Goal: Check status: Check status

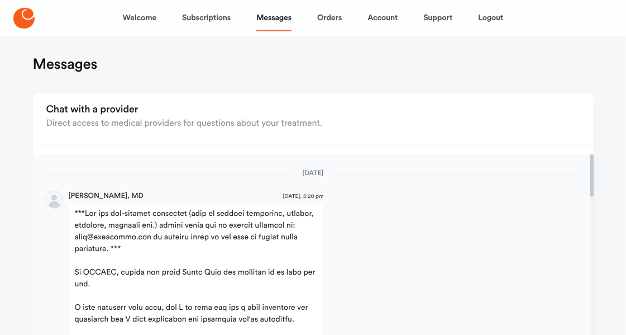
click at [518, 89] on main "Messages Chat with a provider Direct access to medical providers for questions …" at bounding box center [314, 329] width 588 height 593
click at [269, 18] on link "Messages" at bounding box center [273, 17] width 35 height 27
click at [330, 13] on link "Orders" at bounding box center [329, 17] width 25 height 27
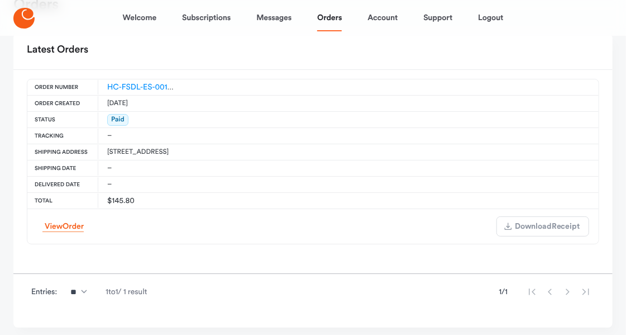
scroll to position [99, 0]
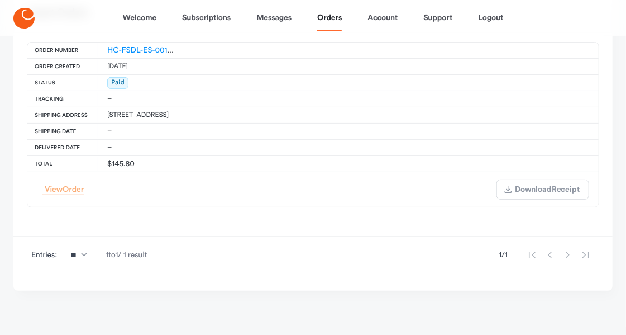
click at [63, 184] on link "View Order" at bounding box center [62, 189] width 41 height 11
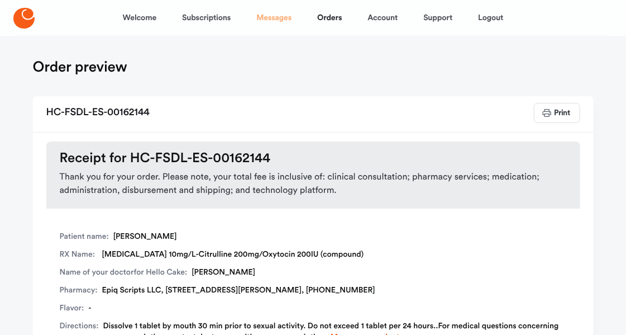
click at [273, 22] on link "Messages" at bounding box center [273, 17] width 35 height 27
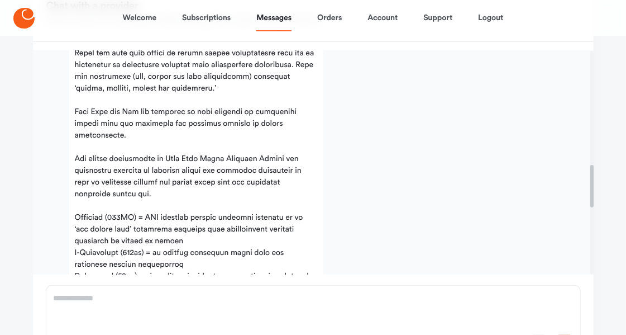
scroll to position [552, 0]
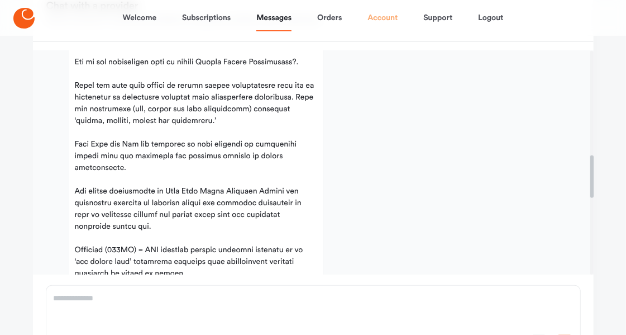
click at [385, 18] on link "Account" at bounding box center [382, 17] width 30 height 27
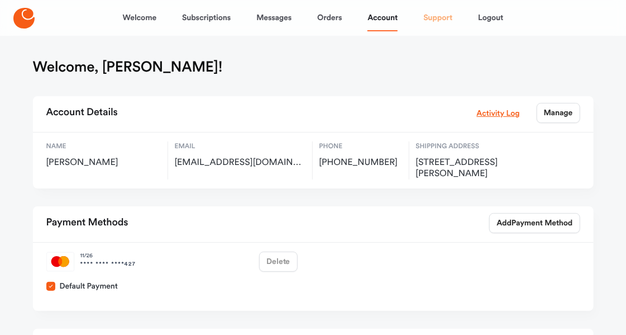
click at [429, 18] on link "Support" at bounding box center [437, 17] width 29 height 27
